Goal: Task Accomplishment & Management: Manage account settings

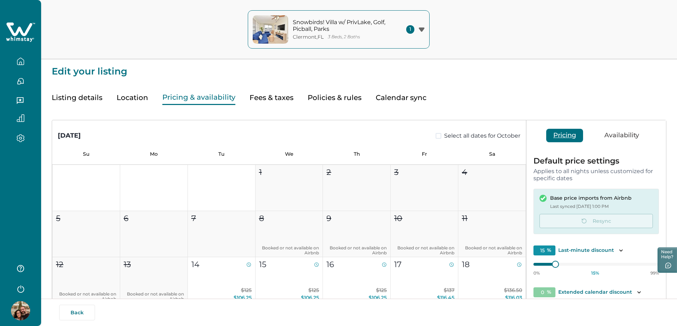
scroll to position [35, 0]
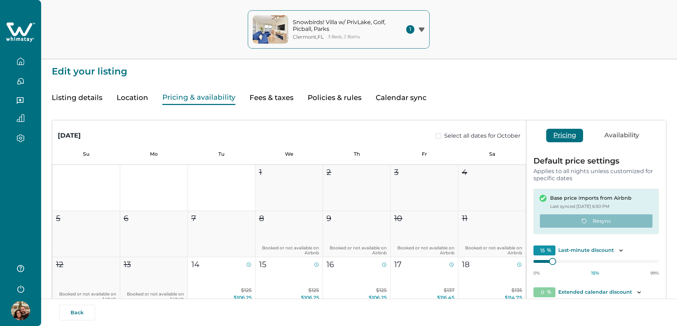
type input "15"
click at [534, 134] on div "Pricing Availability" at bounding box center [596, 135] width 140 height 30
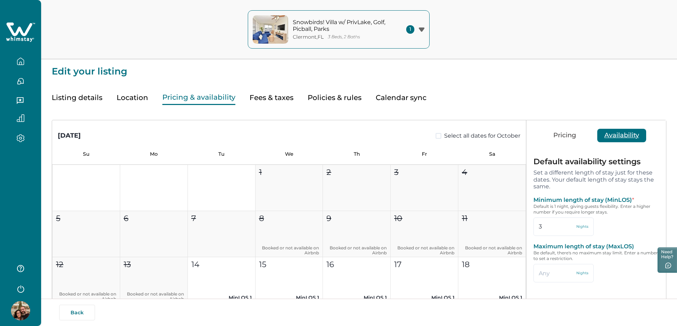
click at [602, 132] on button "Availability" at bounding box center [621, 135] width 49 height 13
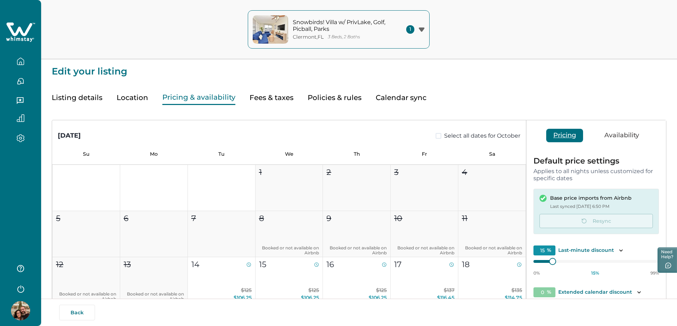
click at [569, 133] on button "Pricing" at bounding box center [564, 135] width 37 height 13
click at [416, 99] on button "Calendar sync" at bounding box center [400, 97] width 51 height 15
